Goal: Task Accomplishment & Management: Use online tool/utility

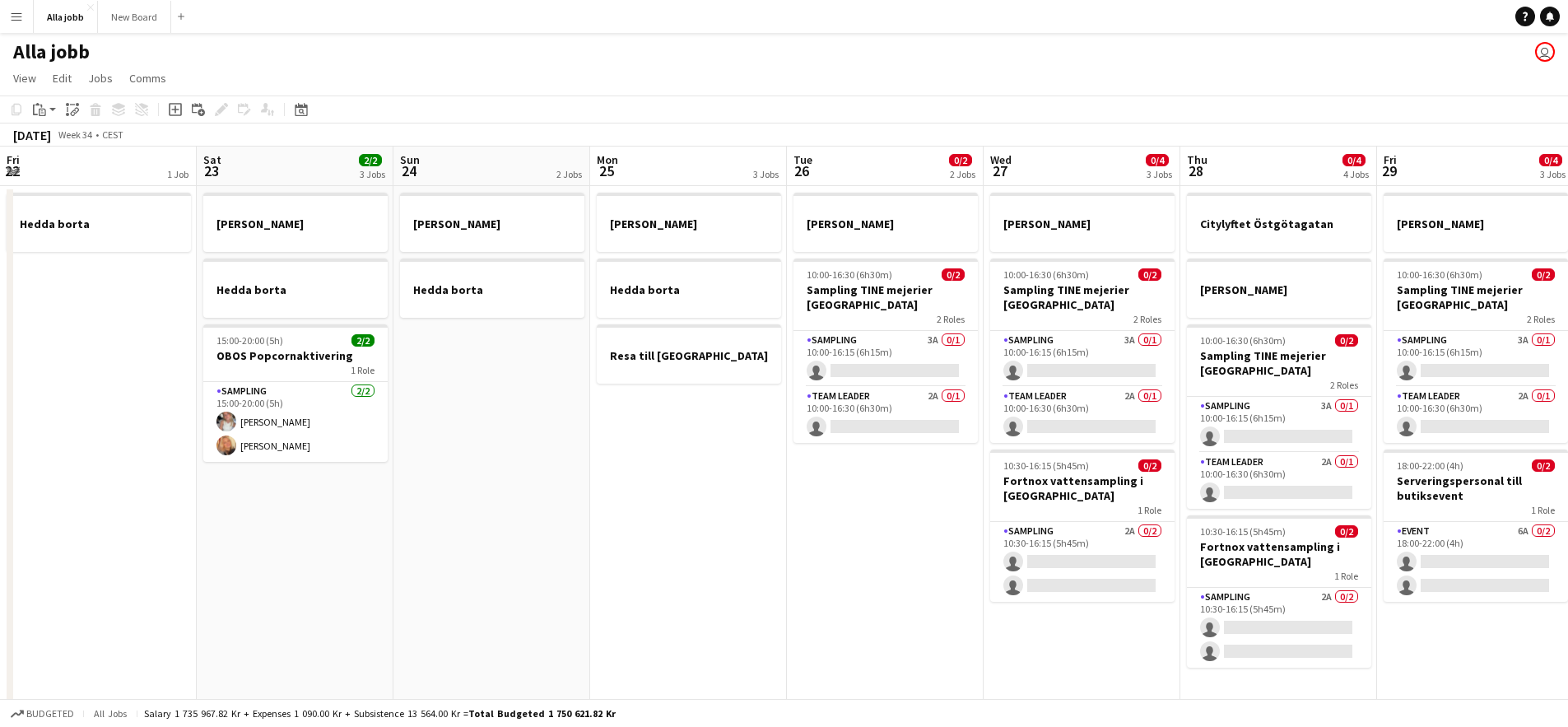
scroll to position [0, 473]
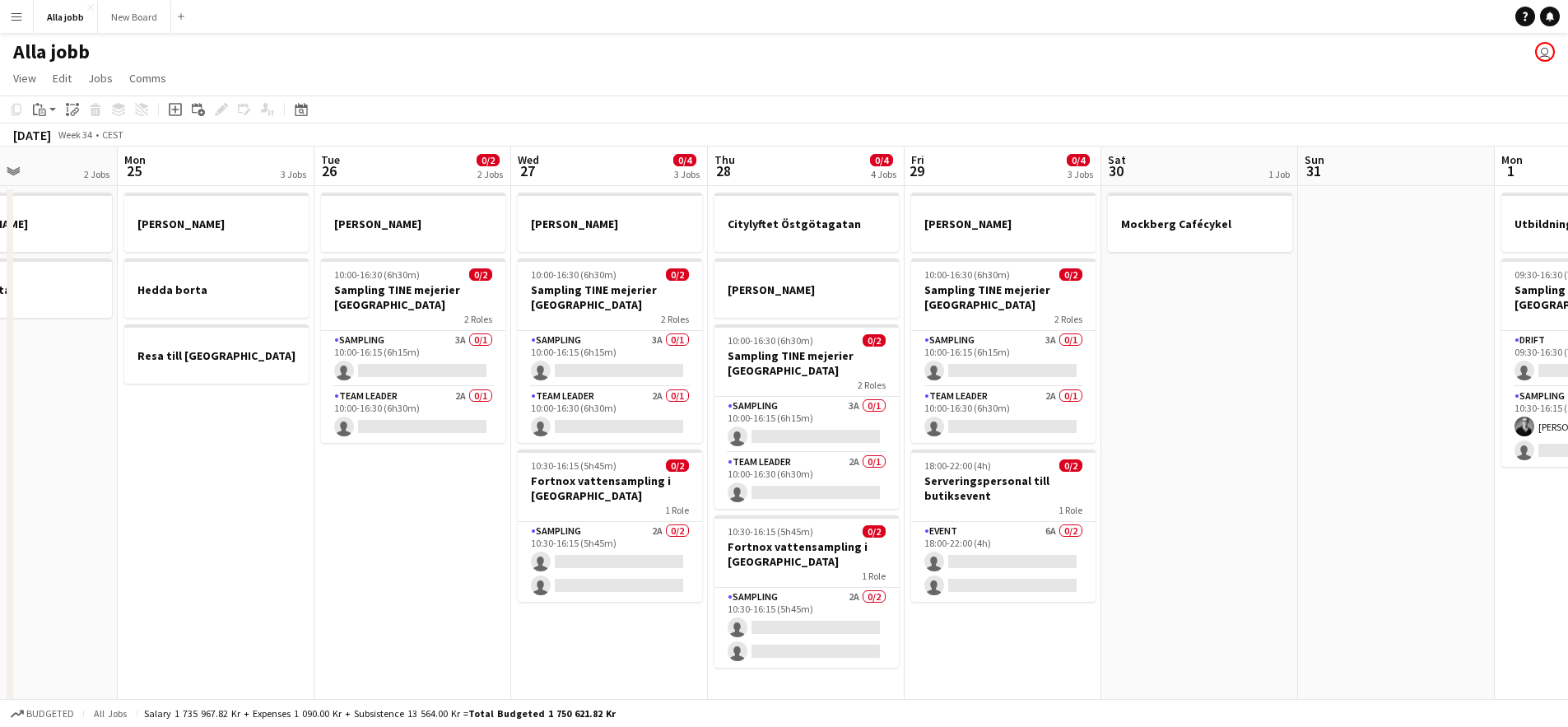
click at [8, 19] on button "Menu" at bounding box center [16, 16] width 32 height 33
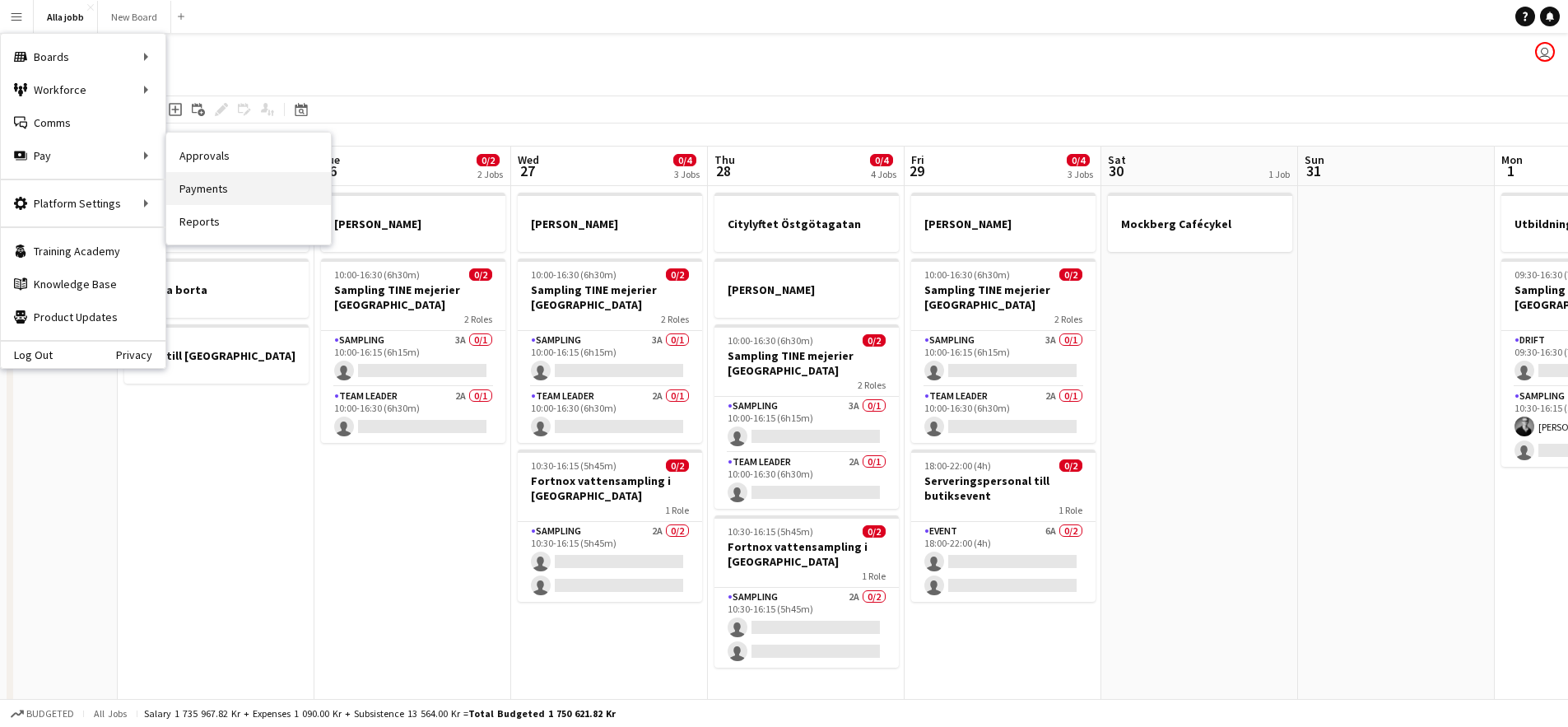
click at [254, 182] on link "Payments" at bounding box center [248, 189] width 164 height 33
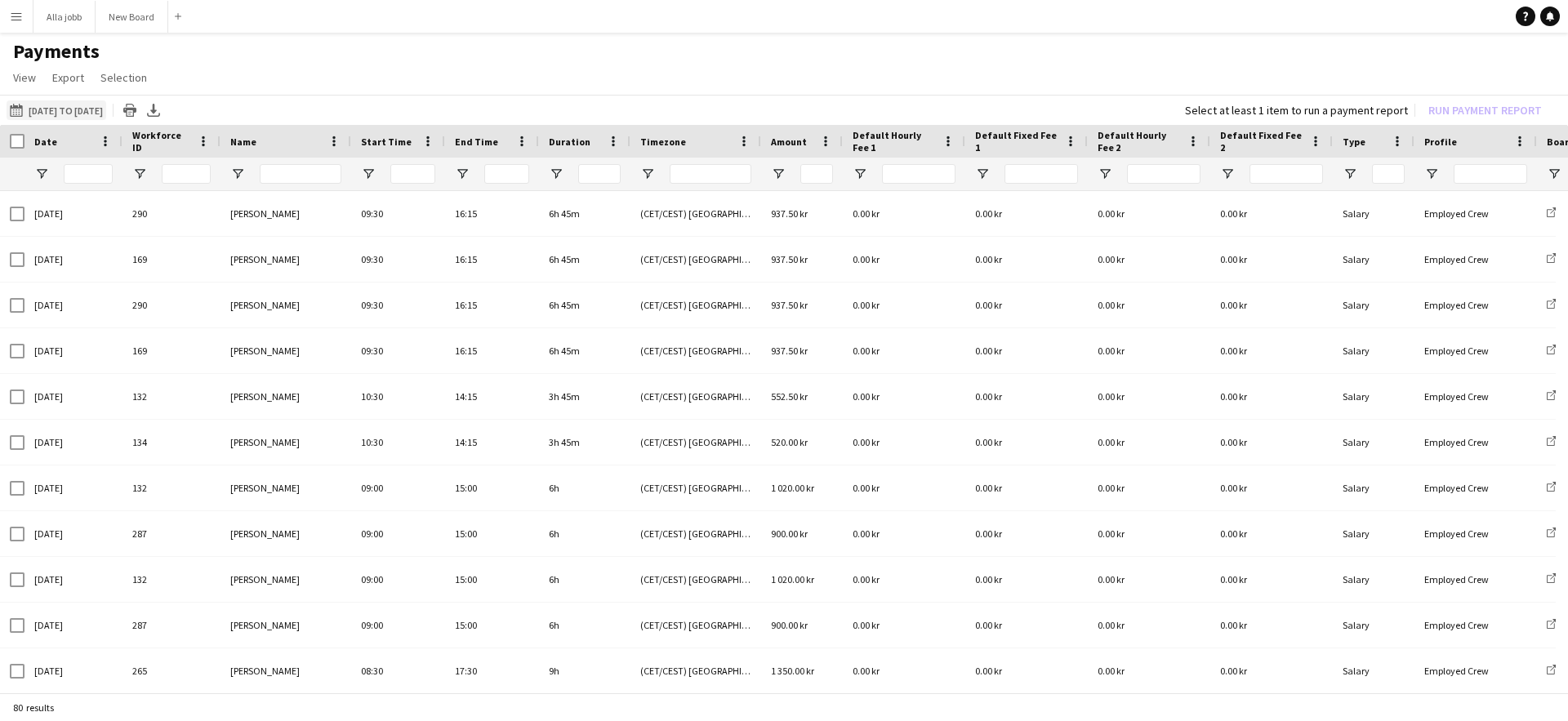
click at [32, 116] on button "[DATE] to [DATE] [DATE] to [DATE]" at bounding box center [56, 110] width 99 height 20
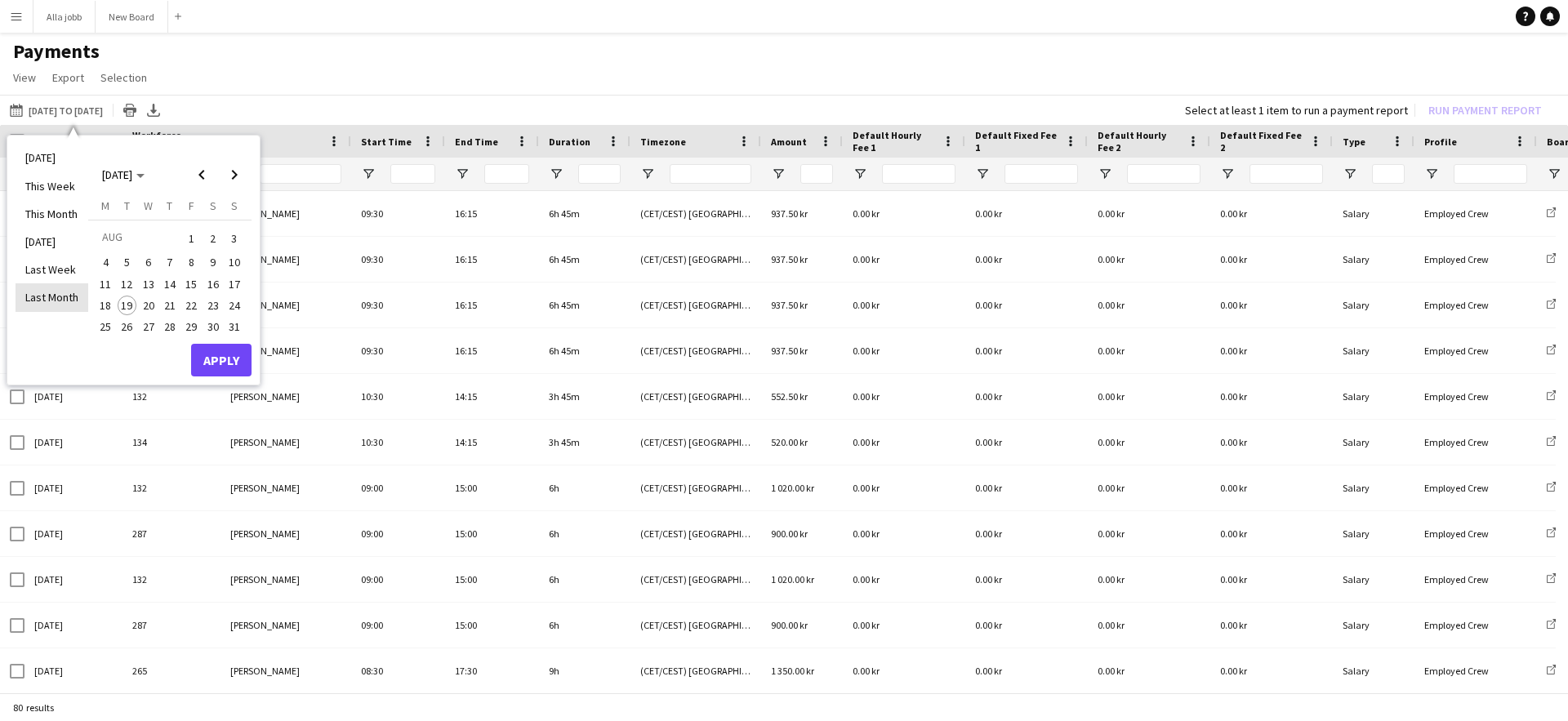
click at [70, 289] on li "Last Month" at bounding box center [51, 296] width 73 height 28
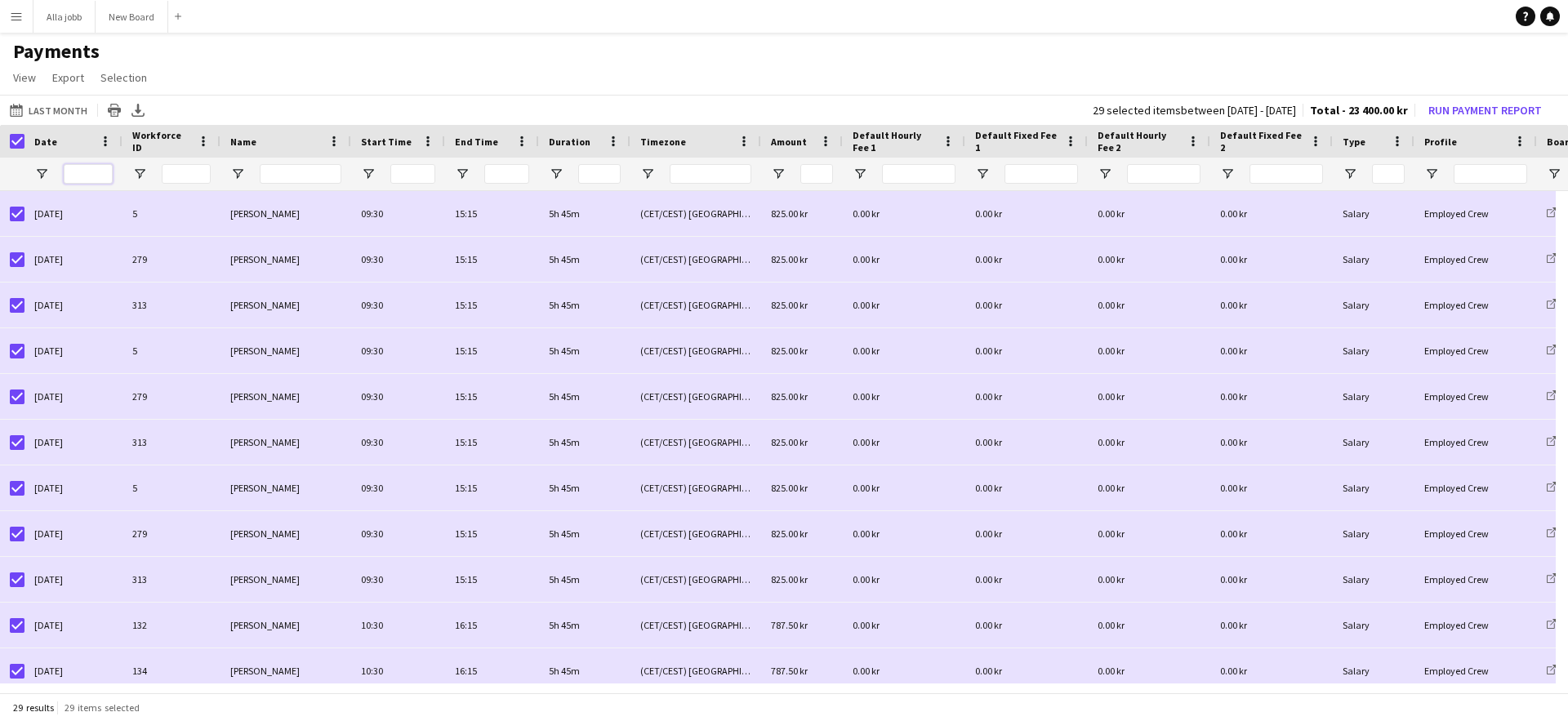
click at [99, 174] on input "Date Filter Input" at bounding box center [88, 174] width 49 height 20
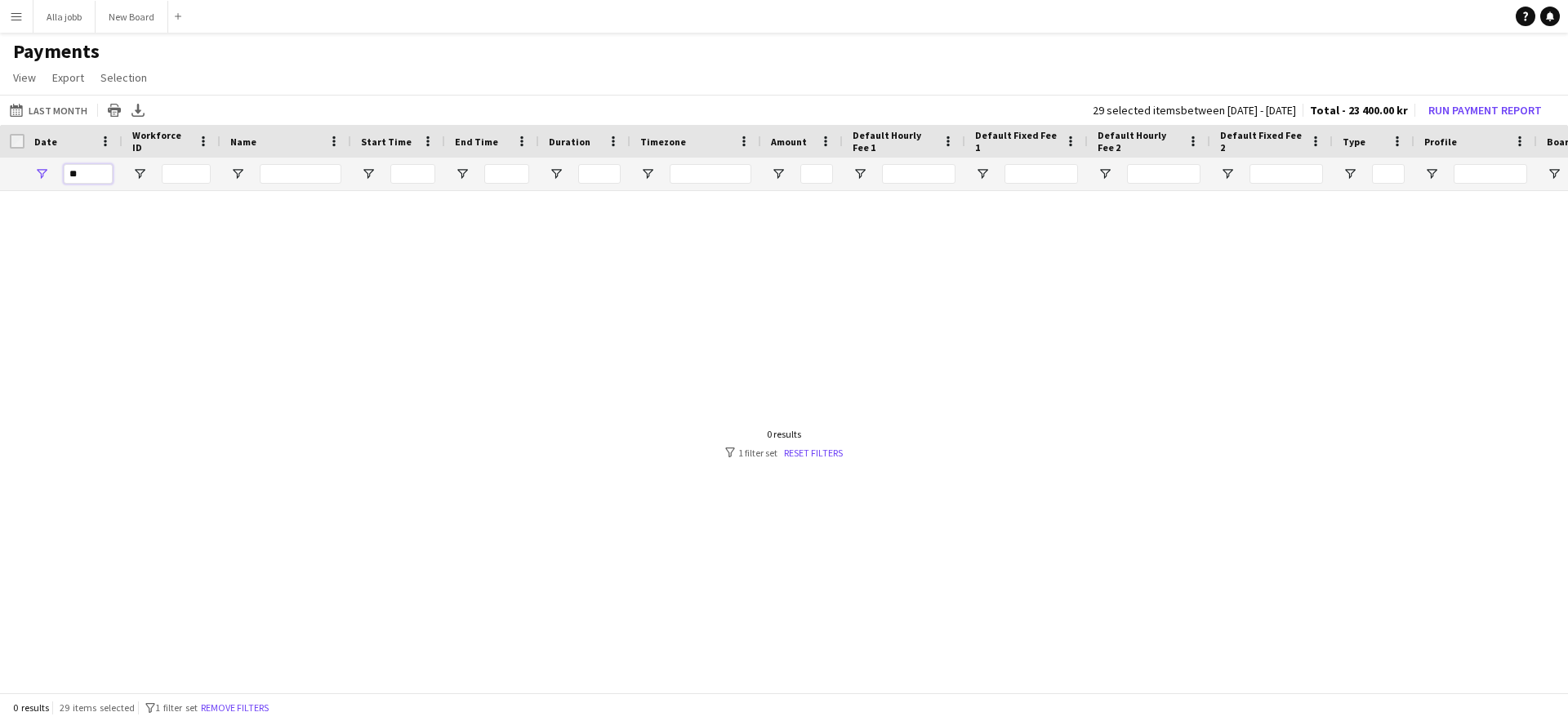
type input "*"
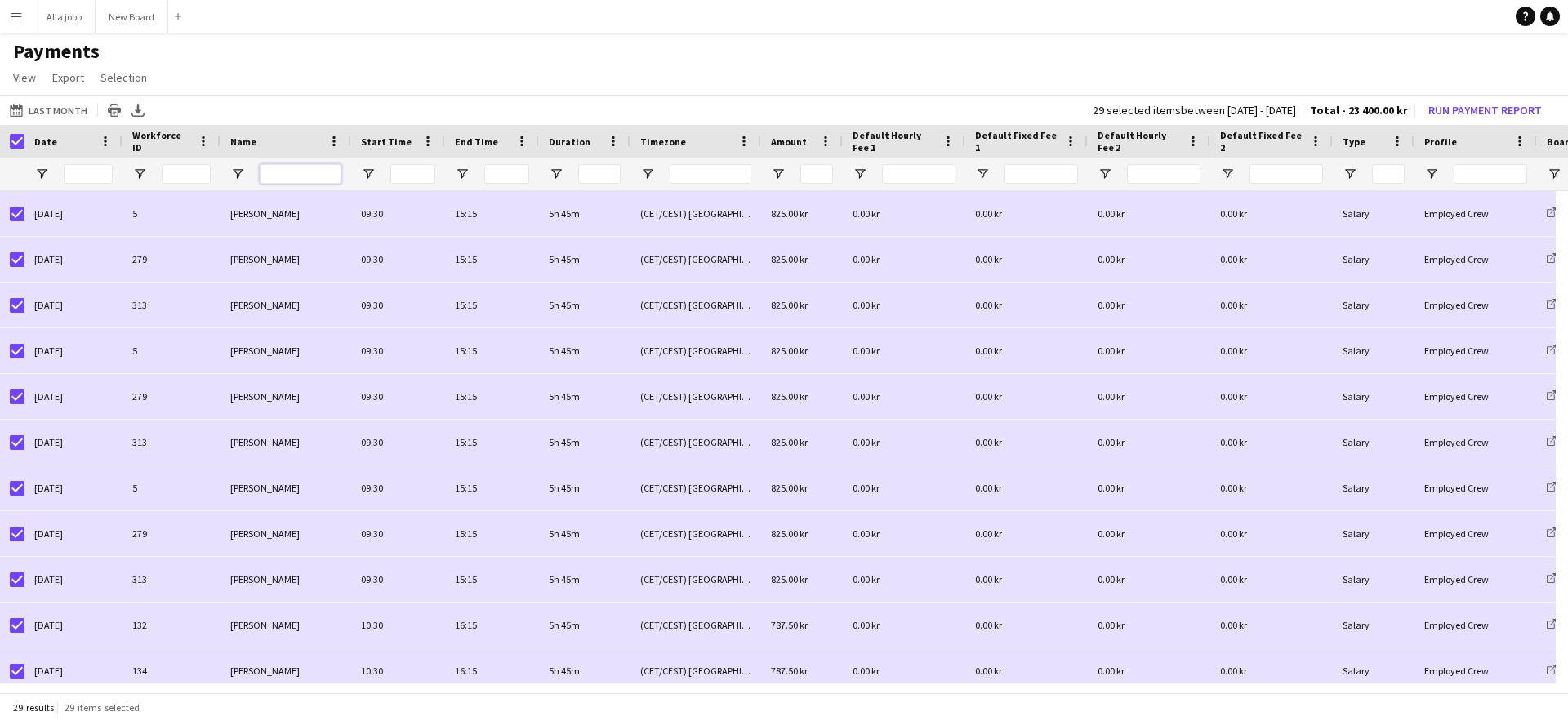
click at [295, 173] on input "Name Filter Input" at bounding box center [300, 174] width 81 height 20
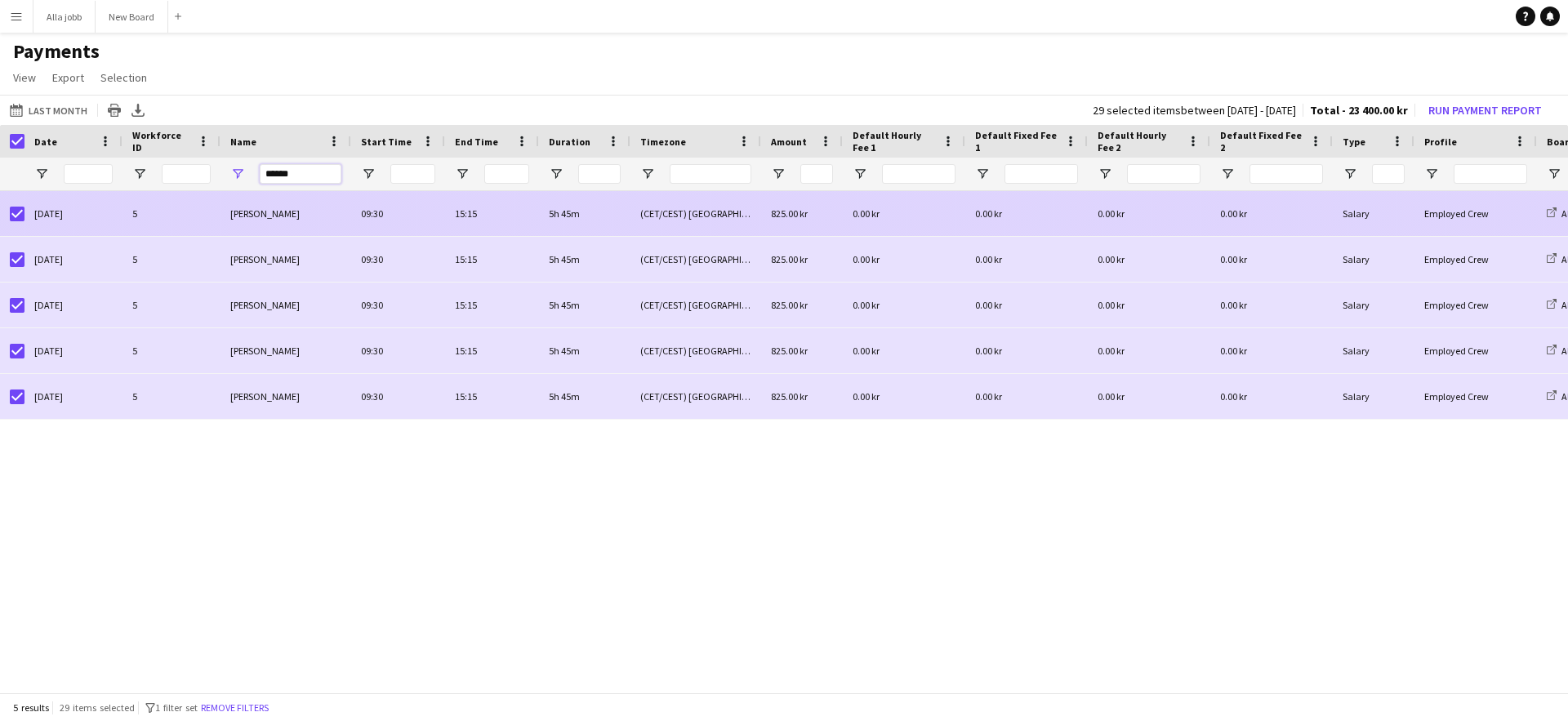
type input "******"
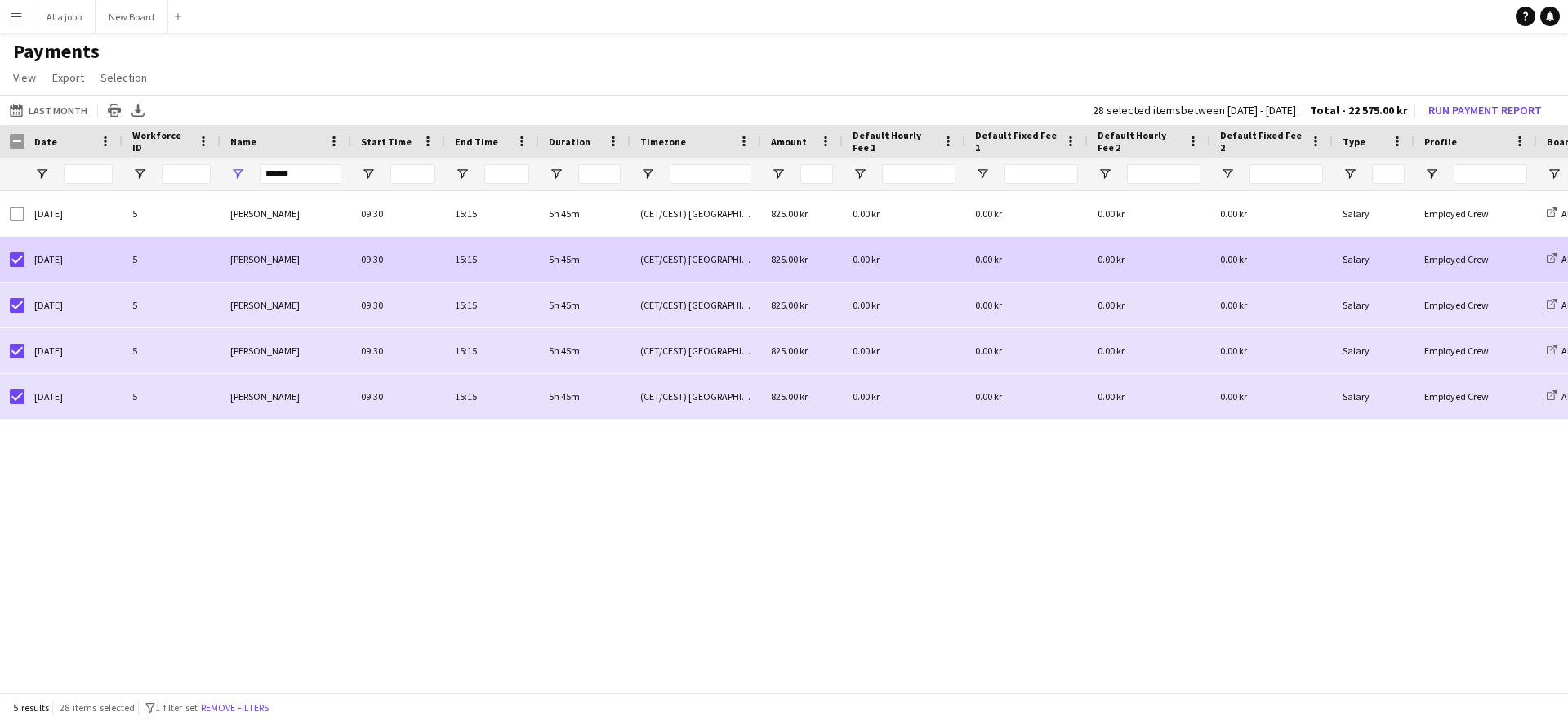
click at [15, 267] on div at bounding box center [17, 259] width 14 height 46
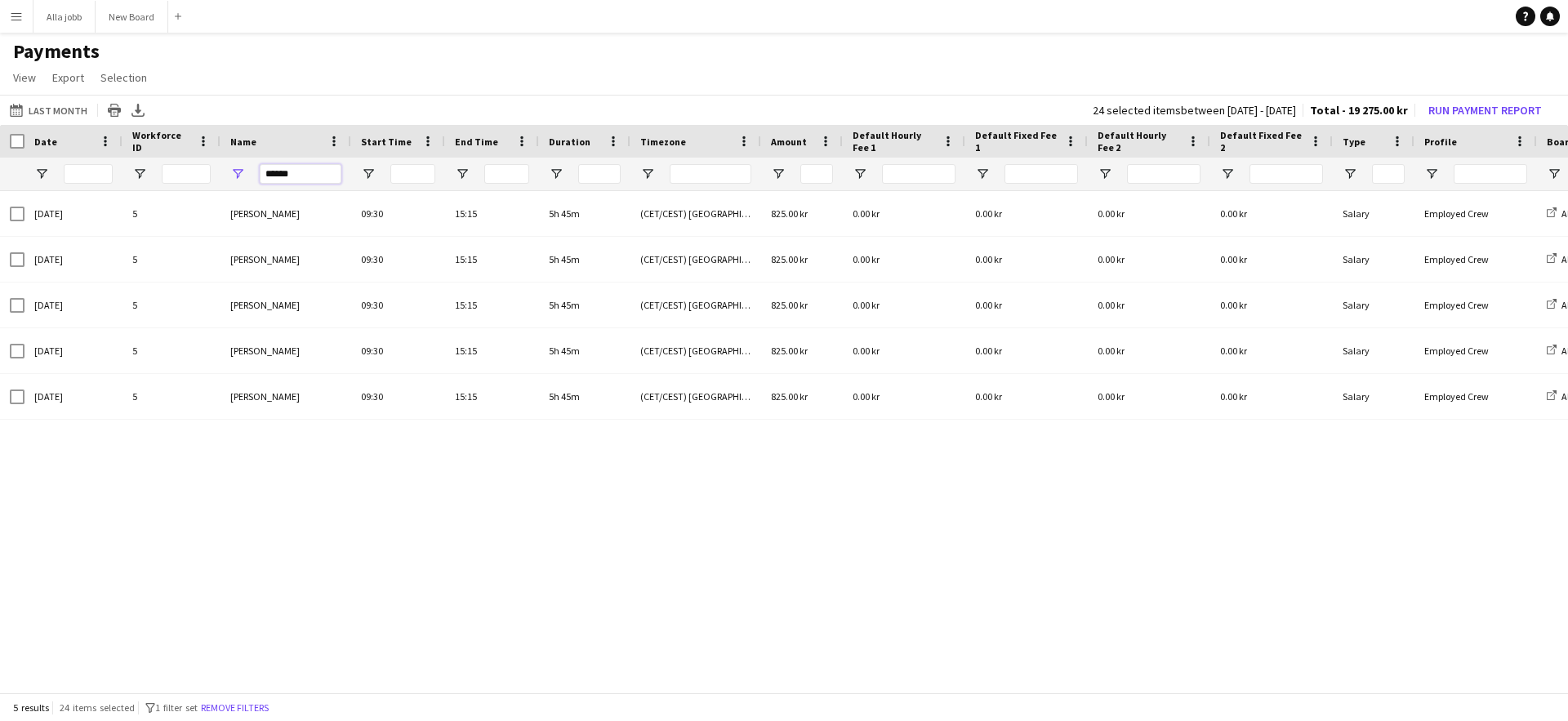
click at [294, 166] on input "******" at bounding box center [300, 174] width 81 height 20
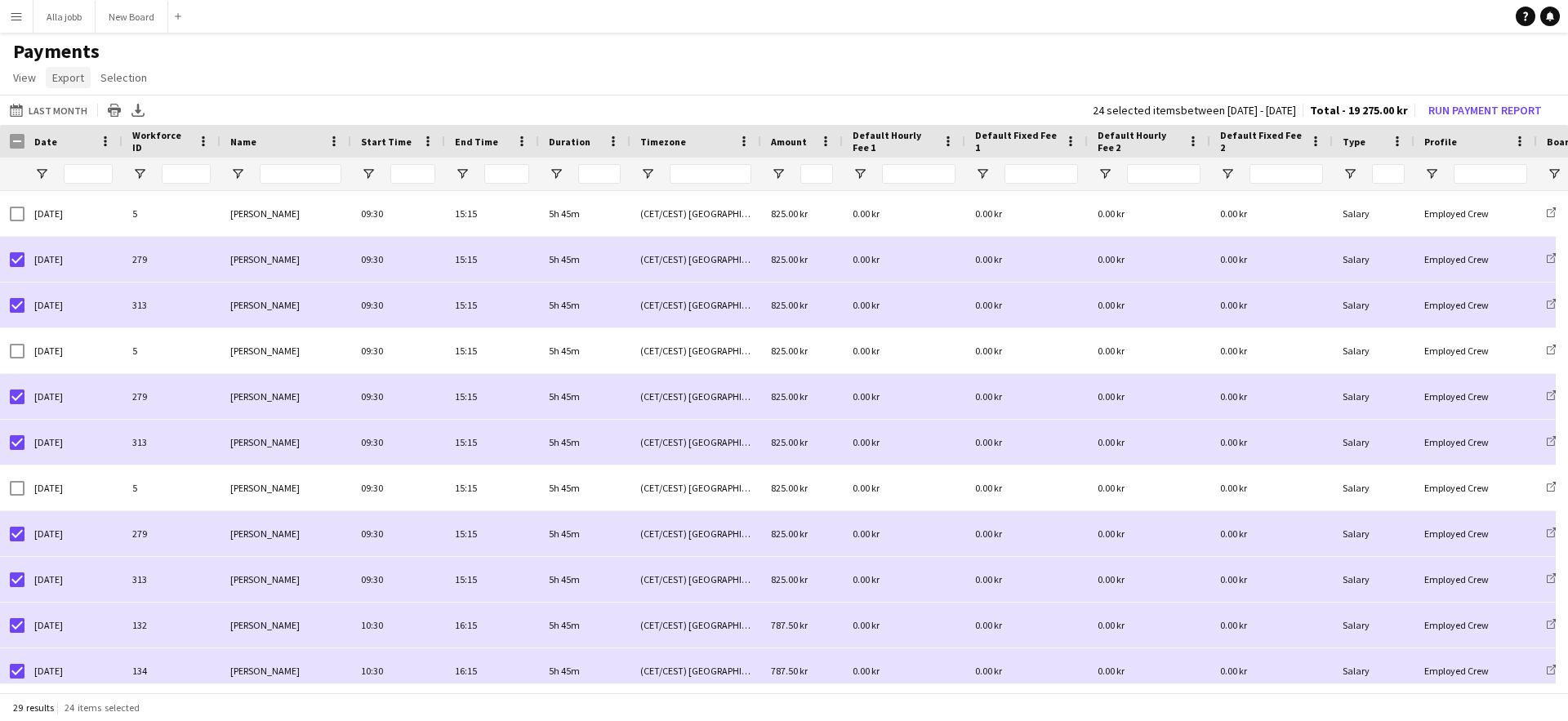
click at [67, 79] on span "Export" at bounding box center [68, 77] width 32 height 14
click at [141, 117] on link "Export as XLSX" at bounding box center [104, 113] width 115 height 34
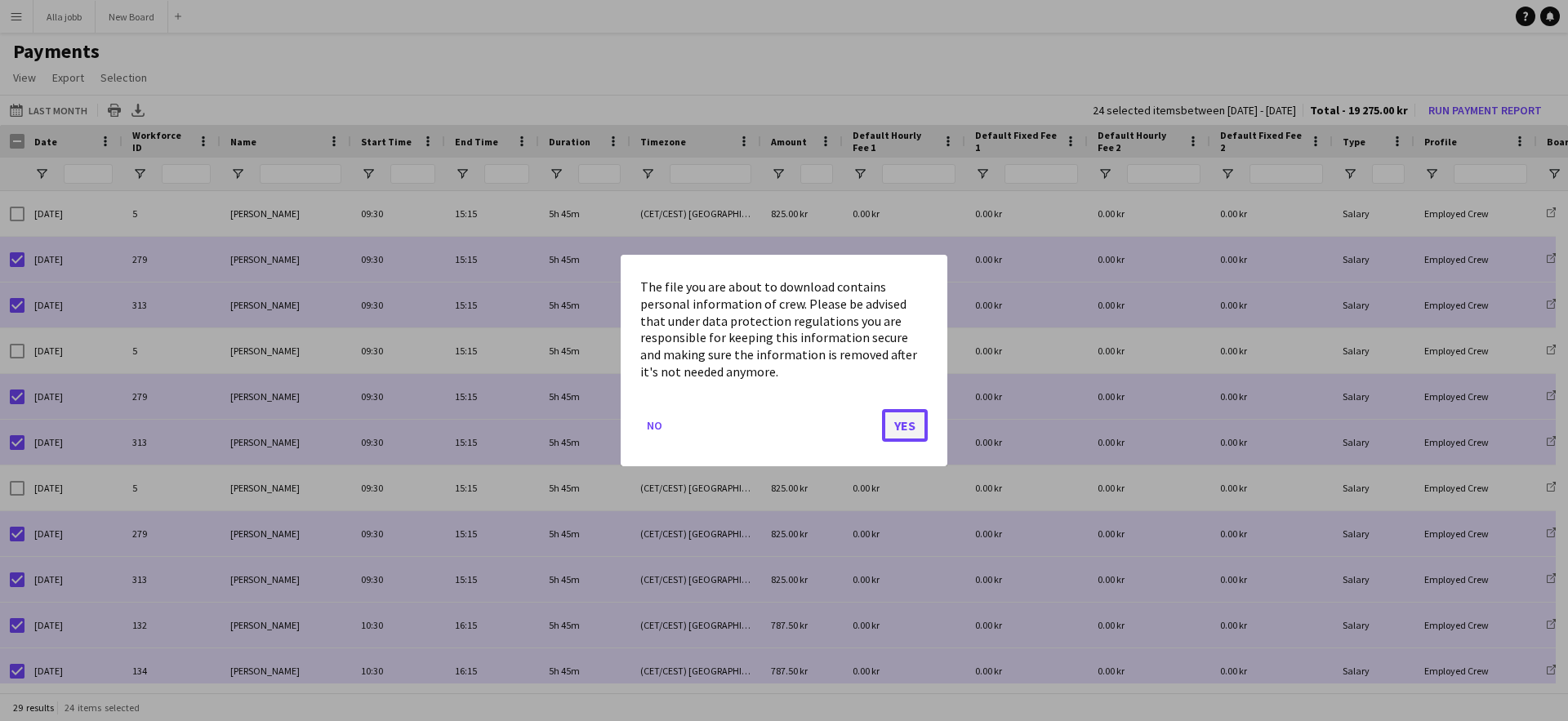
click at [906, 422] on button "Yes" at bounding box center [904, 425] width 46 height 32
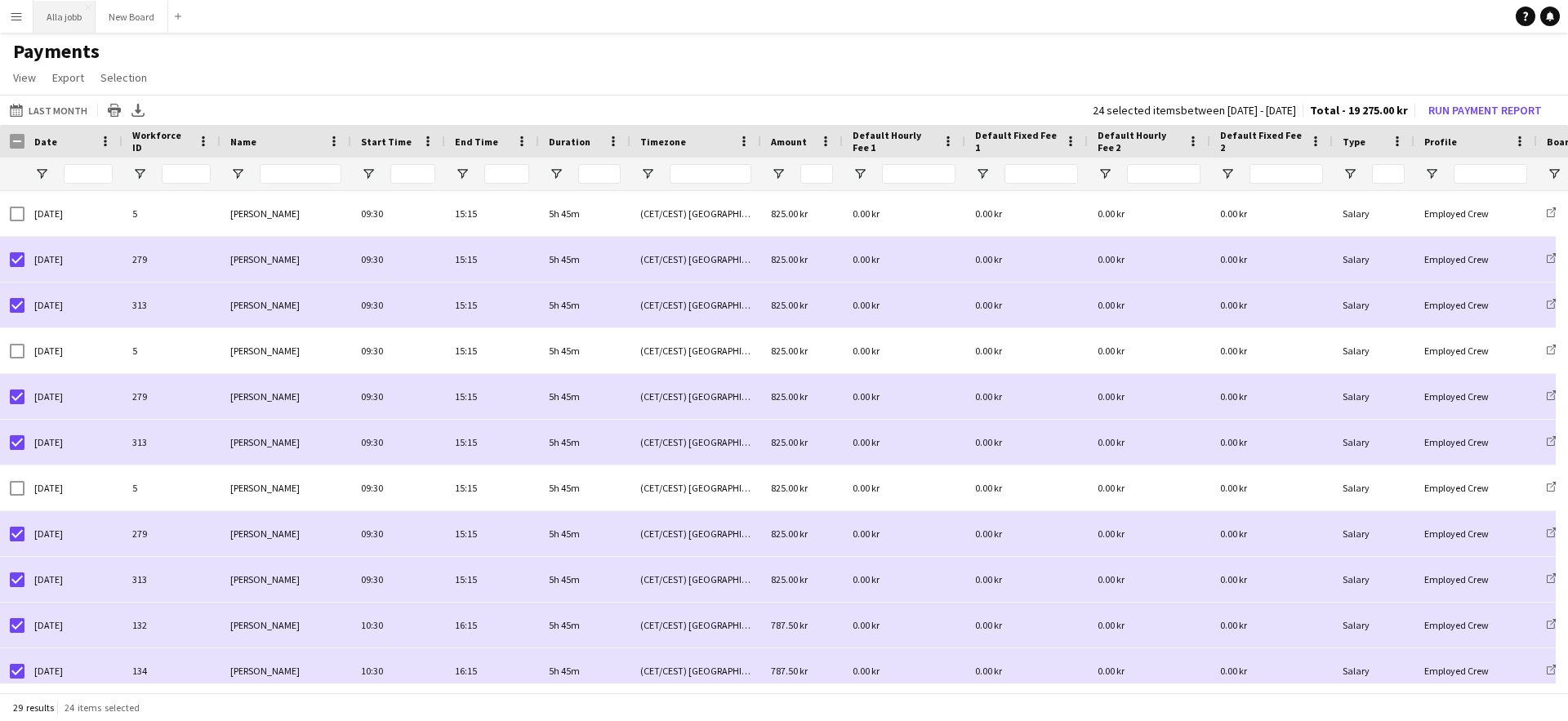
click at [62, 21] on button "Alla jobb Close" at bounding box center [64, 17] width 62 height 32
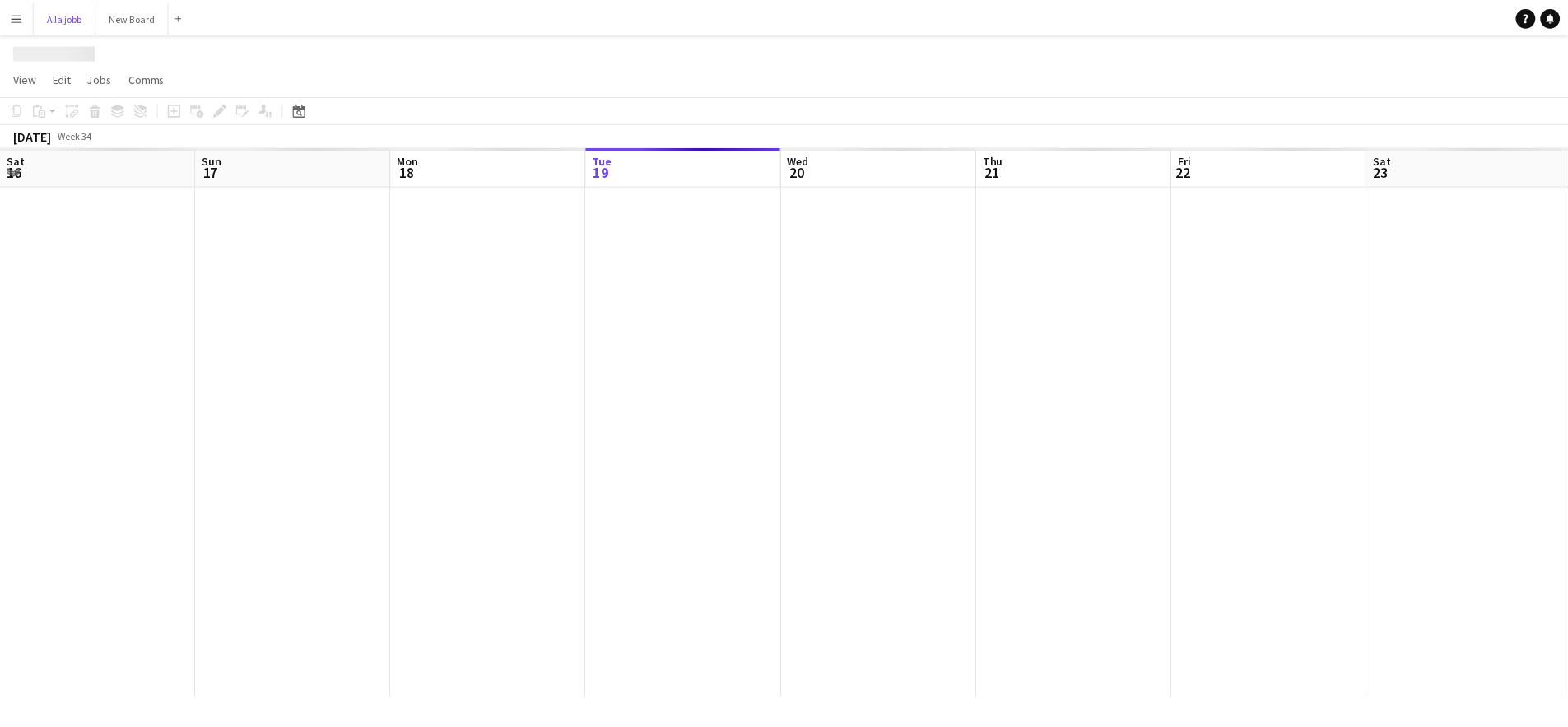
scroll to position [0, 394]
